Goal: Task Accomplishment & Management: Manage account settings

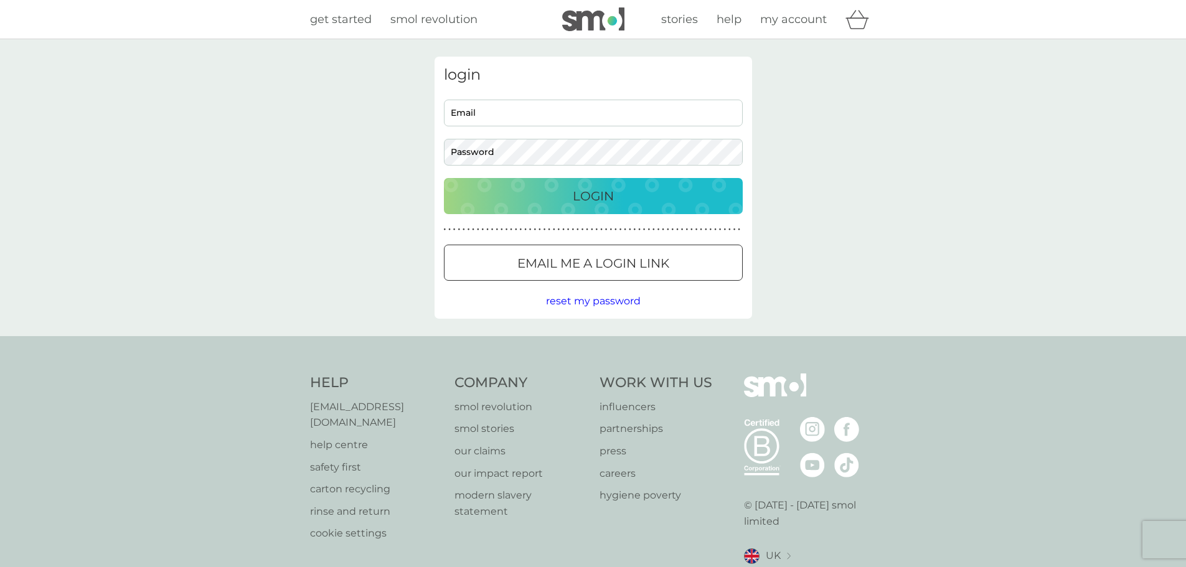
click at [532, 115] on input "Email" at bounding box center [593, 113] width 299 height 27
type input "[EMAIL_ADDRESS][DOMAIN_NAME]"
click at [596, 196] on p "Login" at bounding box center [593, 196] width 41 height 20
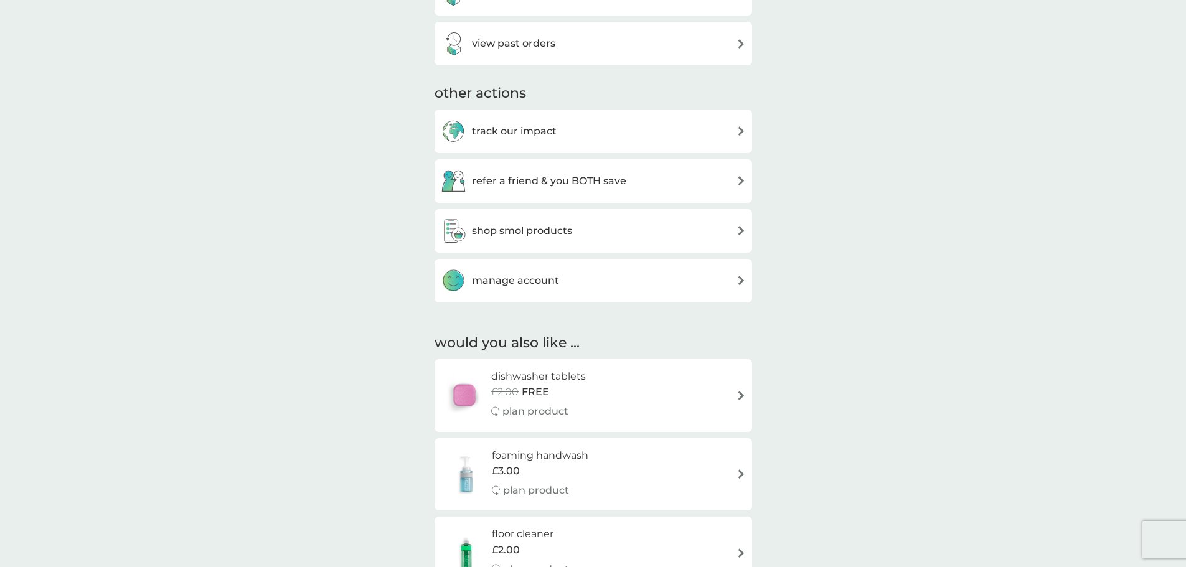
scroll to position [124, 0]
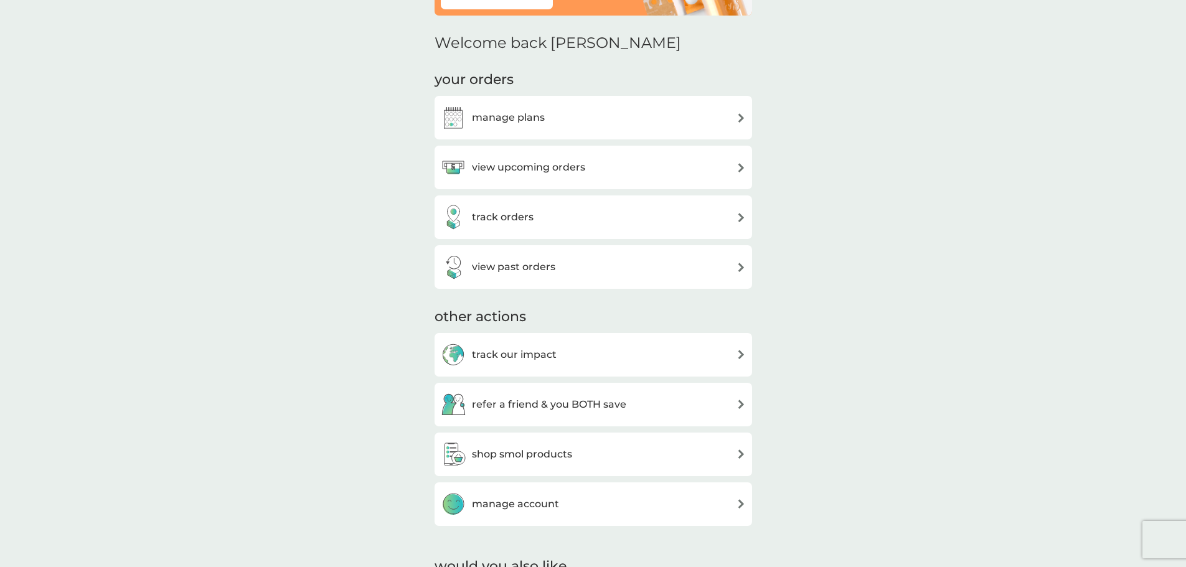
drag, startPoint x: 651, startPoint y: 117, endPoint x: 777, endPoint y: 122, distance: 125.8
click at [651, 117] on div "manage plans" at bounding box center [593, 117] width 305 height 25
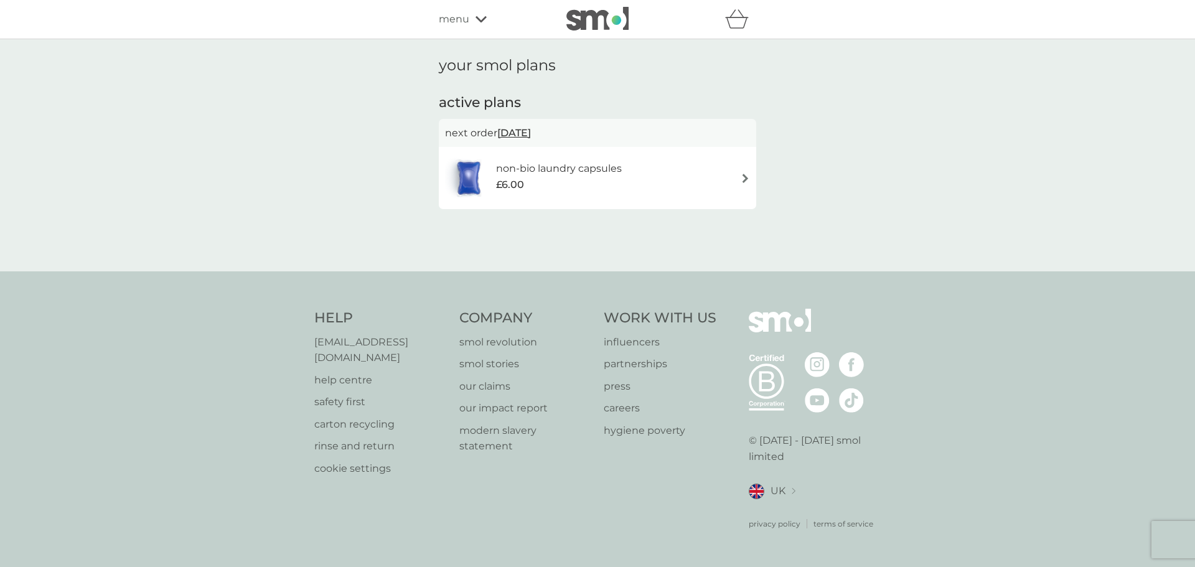
click at [475, 23] on div "menu" at bounding box center [492, 19] width 106 height 16
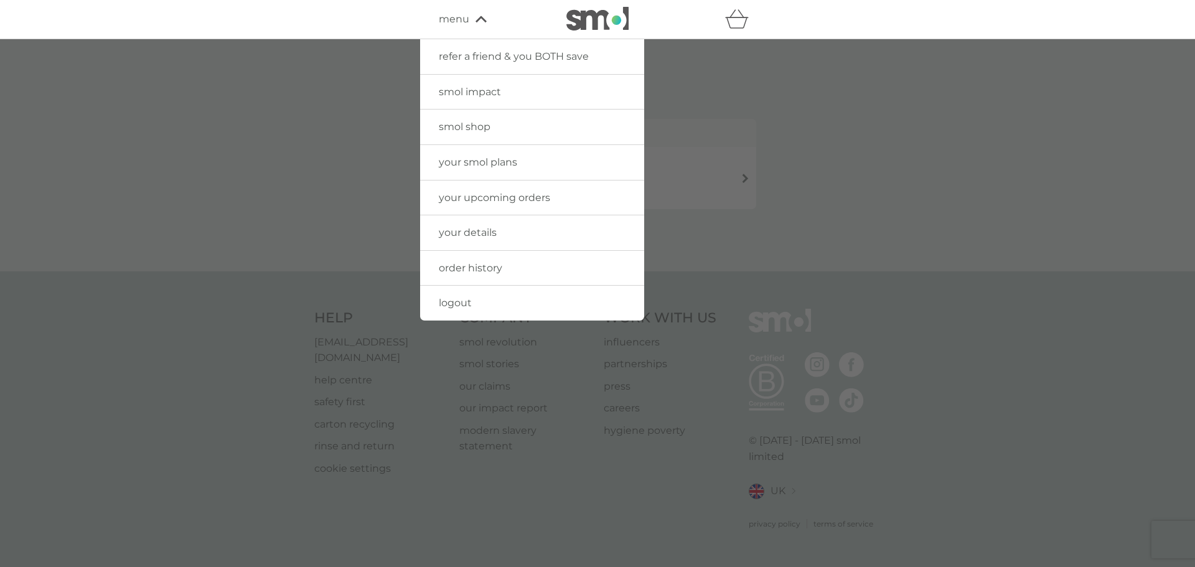
click at [477, 229] on span "your details" at bounding box center [468, 233] width 58 height 12
